Goal: Information Seeking & Learning: Learn about a topic

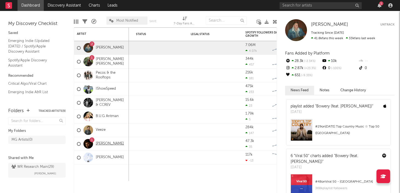
click at [103, 145] on link "[PERSON_NAME]" at bounding box center [110, 143] width 28 height 5
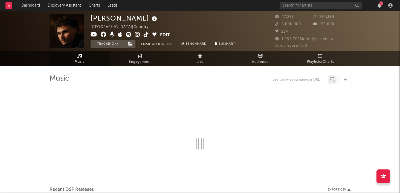
select select "6m"
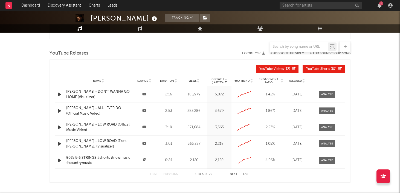
scroll to position [608, 0]
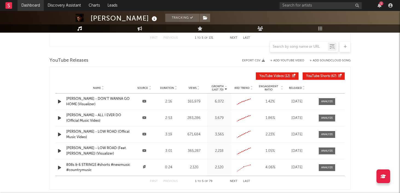
click at [29, 7] on link "Dashboard" at bounding box center [31, 5] width 26 height 11
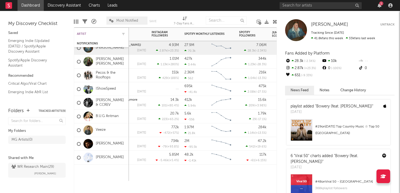
click at [83, 34] on div "Artist" at bounding box center [97, 33] width 41 height 3
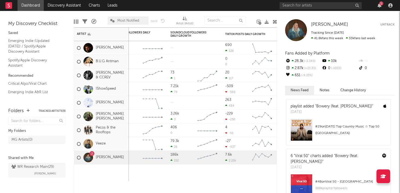
click at [31, 5] on link "Dashboard" at bounding box center [31, 5] width 26 height 11
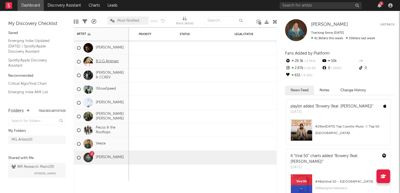
click at [104, 62] on link "B.U.G Antman" at bounding box center [107, 61] width 23 height 5
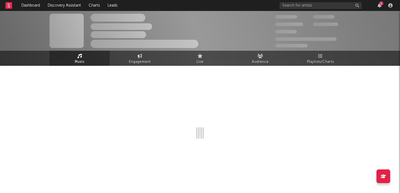
select select "1w"
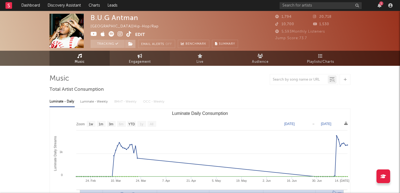
click at [146, 61] on span "Engagement" at bounding box center [140, 62] width 22 height 7
select select "1w"
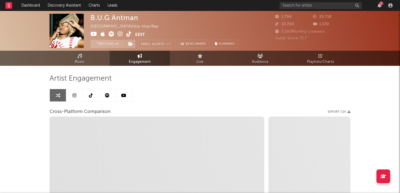
select select "1m"
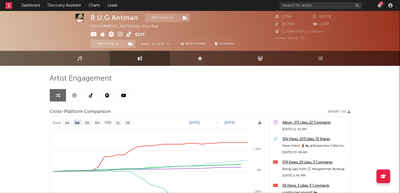
scroll to position [1, 0]
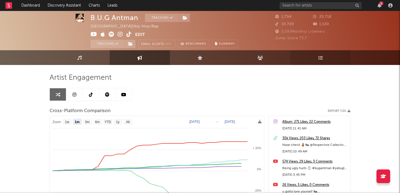
click at [319, 58] on icon at bounding box center [321, 57] width 5 height 4
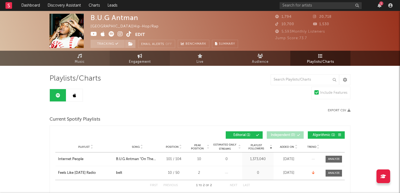
click at [141, 60] on span "Engagement" at bounding box center [140, 62] width 22 height 7
select select "1w"
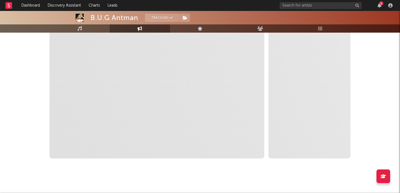
scroll to position [105, 0]
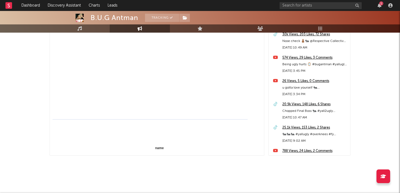
select select "1m"
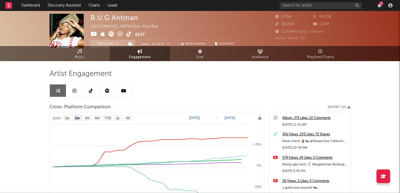
scroll to position [0, 0]
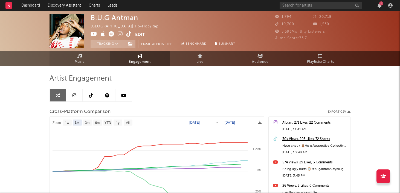
click at [80, 65] on span "Music" at bounding box center [80, 62] width 10 height 7
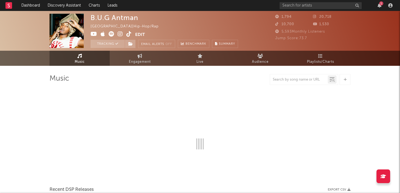
select select "1w"
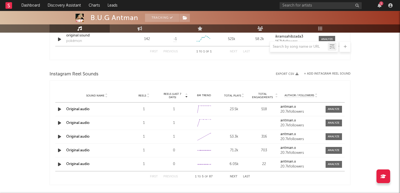
scroll to position [416, 0]
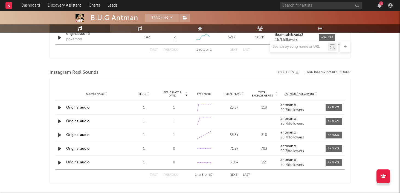
select select "1w"
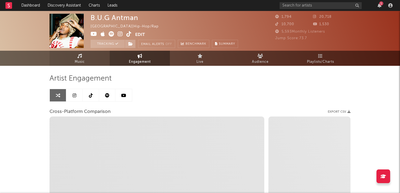
select select "1m"
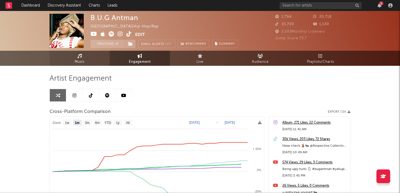
click at [75, 61] on span "Music" at bounding box center [80, 62] width 10 height 7
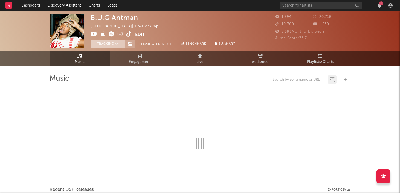
select select "1w"
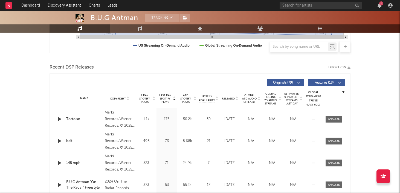
scroll to position [166, 0]
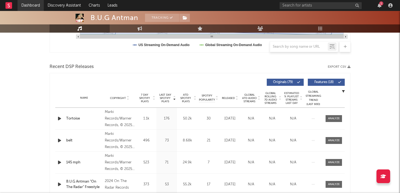
click at [33, 7] on link "Dashboard" at bounding box center [31, 5] width 26 height 11
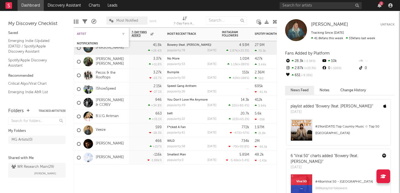
click at [84, 33] on div "Artist" at bounding box center [97, 33] width 41 height 3
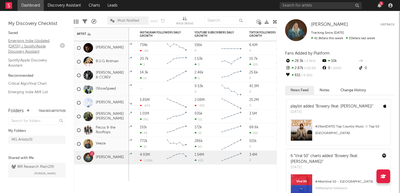
click at [25, 45] on link "Emerging Indie (Updated [DATE]) / Spotify/Apple Discovery Assistant" at bounding box center [34, 46] width 52 height 17
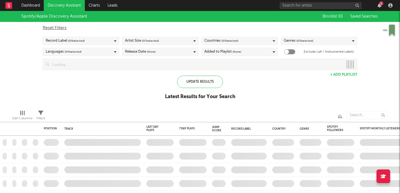
checkbox input "true"
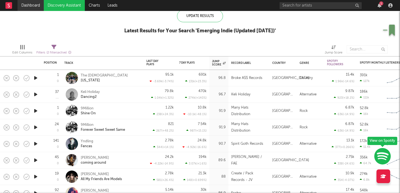
click at [35, 7] on link "Dashboard" at bounding box center [31, 5] width 26 height 11
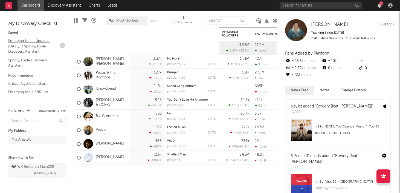
click at [28, 47] on link "Emerging Indie (Updated [DATE]) / Spotify/Apple Discovery Assistant" at bounding box center [34, 46] width 52 height 17
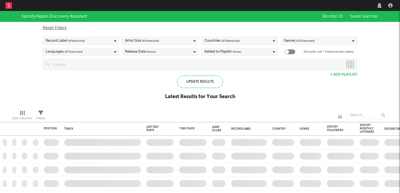
checkbox input "true"
